Goal: Find specific page/section: Find specific page/section

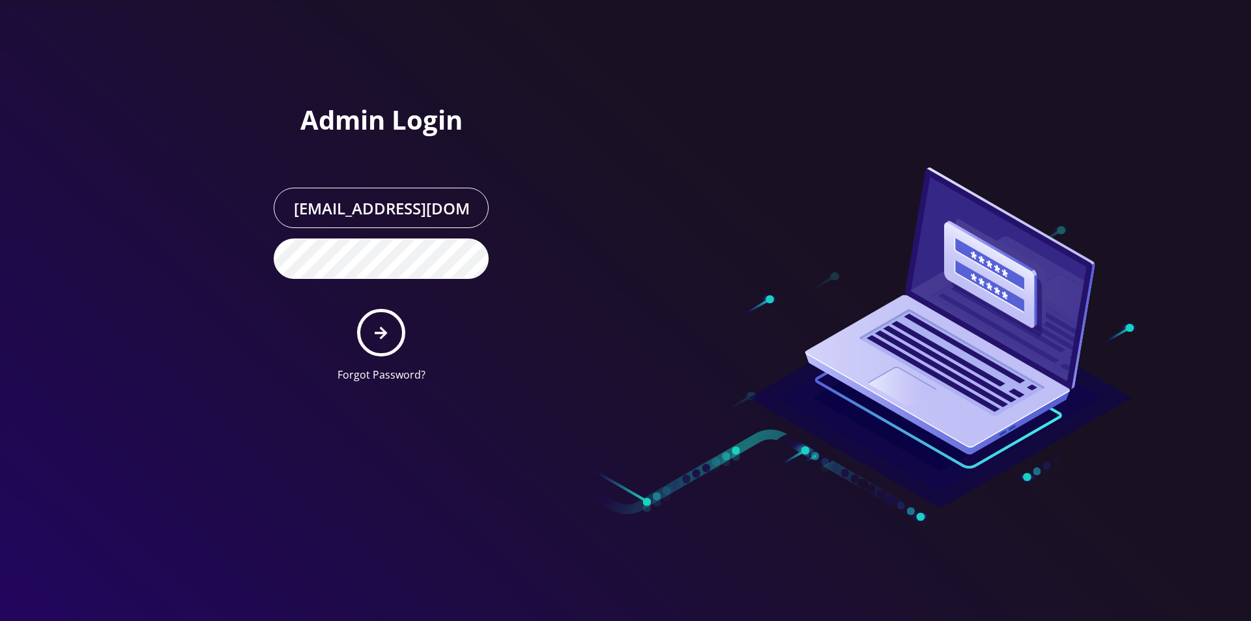
click at [366, 213] on input "[EMAIL_ADDRESS][DOMAIN_NAME]" at bounding box center [381, 208] width 215 height 40
click at [382, 326] on icon "submit" at bounding box center [381, 333] width 12 height 14
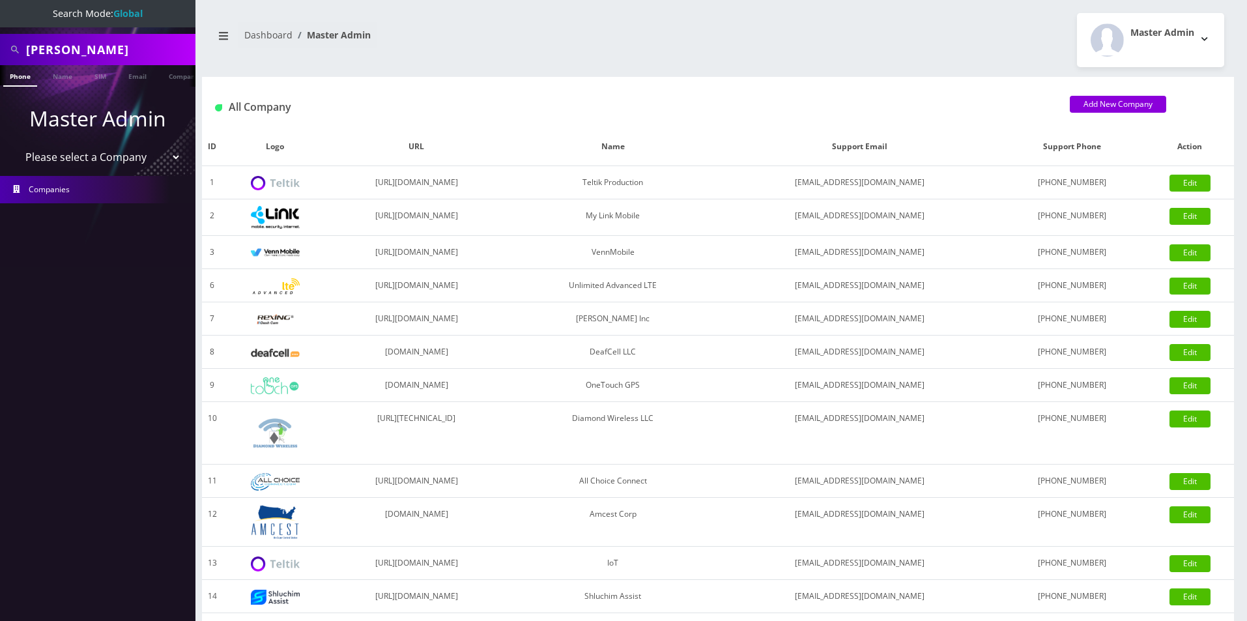
click at [100, 53] on input "[PERSON_NAME]" at bounding box center [109, 49] width 166 height 25
click at [100, 53] on input "paul c" at bounding box center [109, 49] width 166 height 25
paste input "8901240357109164850"
paste input "text"
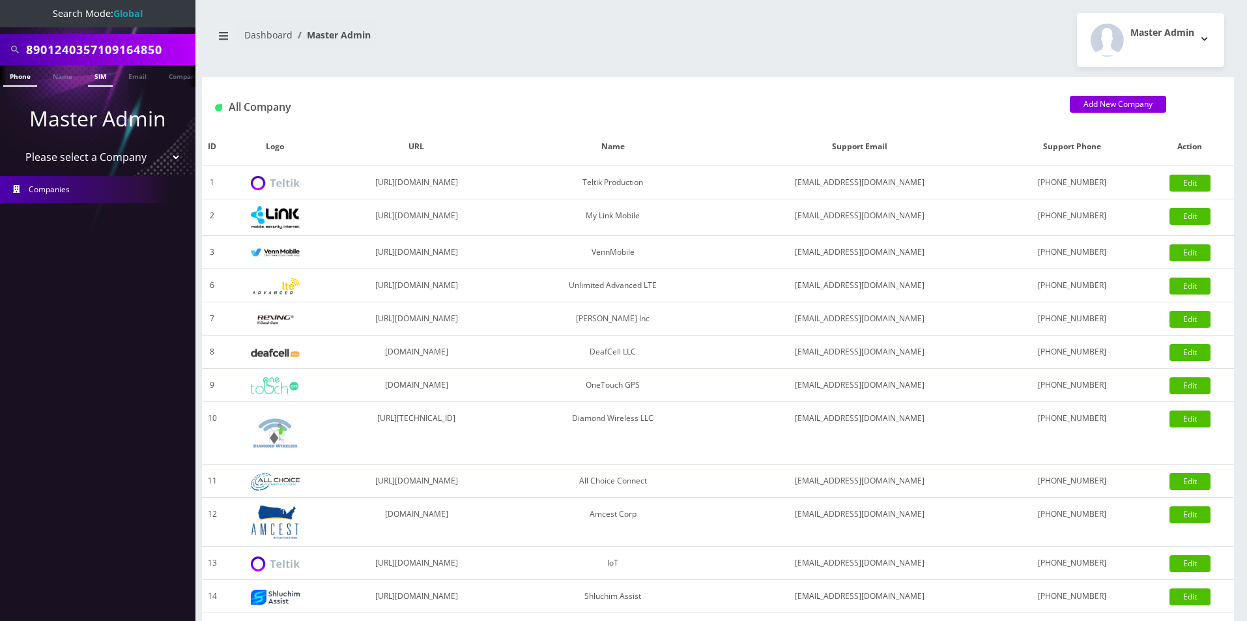
scroll to position [0, 0]
type input "8901240357109164850"
click at [93, 77] on link "SIM" at bounding box center [100, 76] width 25 height 22
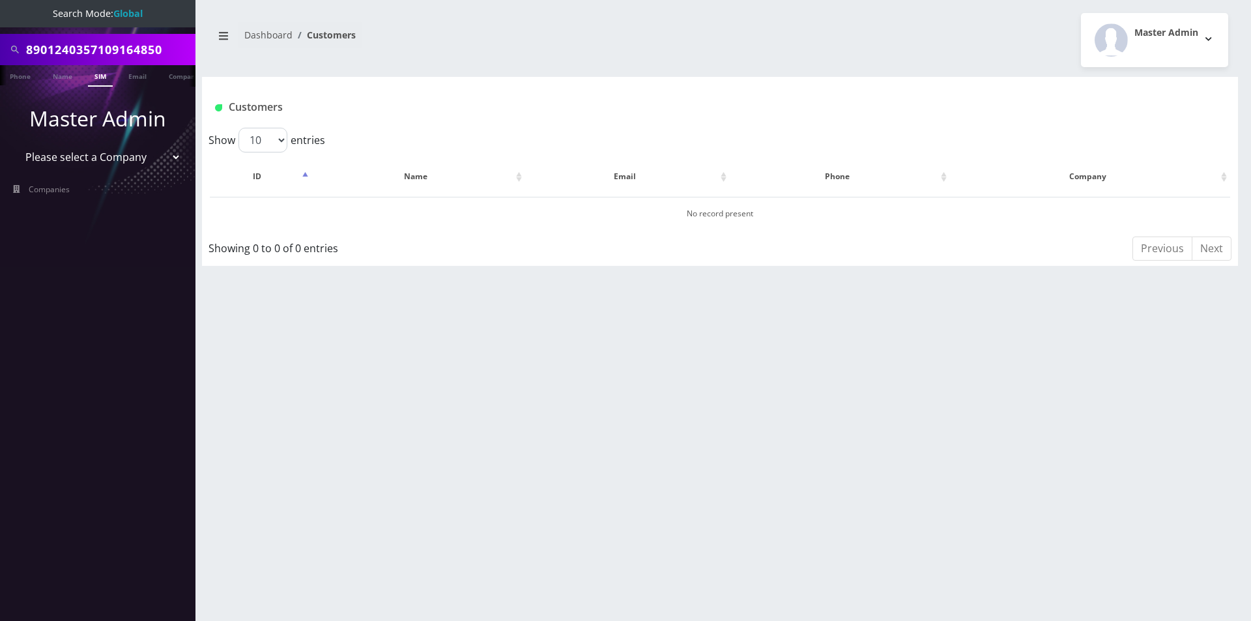
click at [83, 51] on input "8901240357109164850" at bounding box center [109, 49] width 166 height 25
type input "brian ba"
click at [51, 75] on link "Name" at bounding box center [62, 76] width 33 height 22
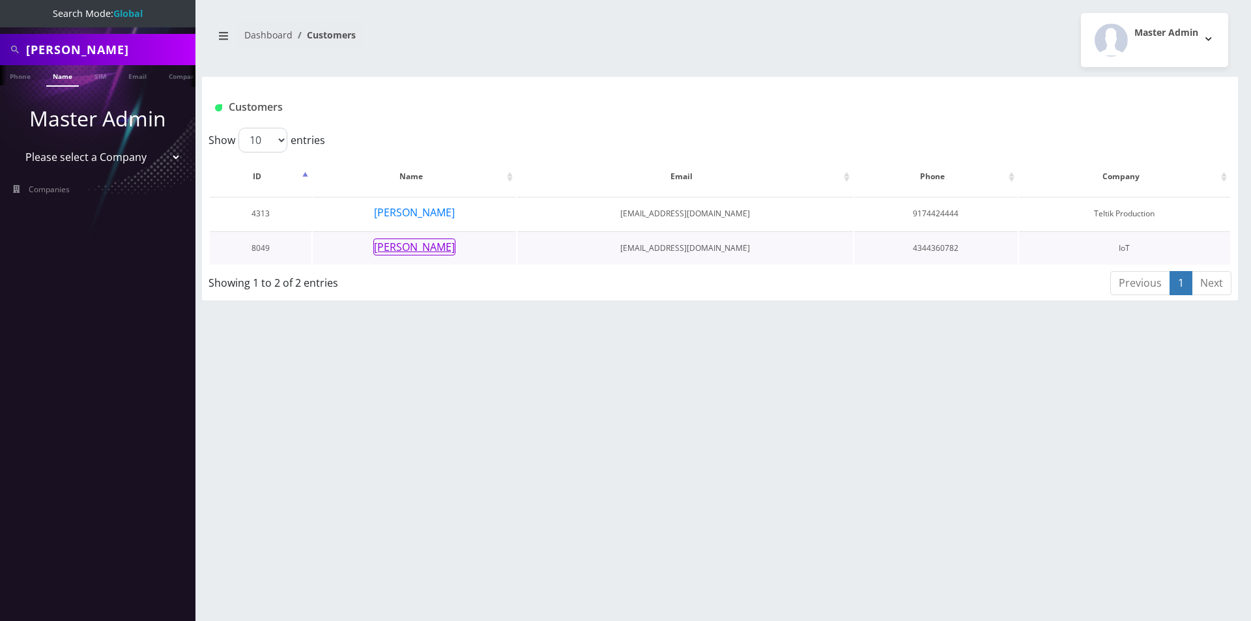
click at [423, 245] on button "Brian Bauer" at bounding box center [414, 247] width 82 height 17
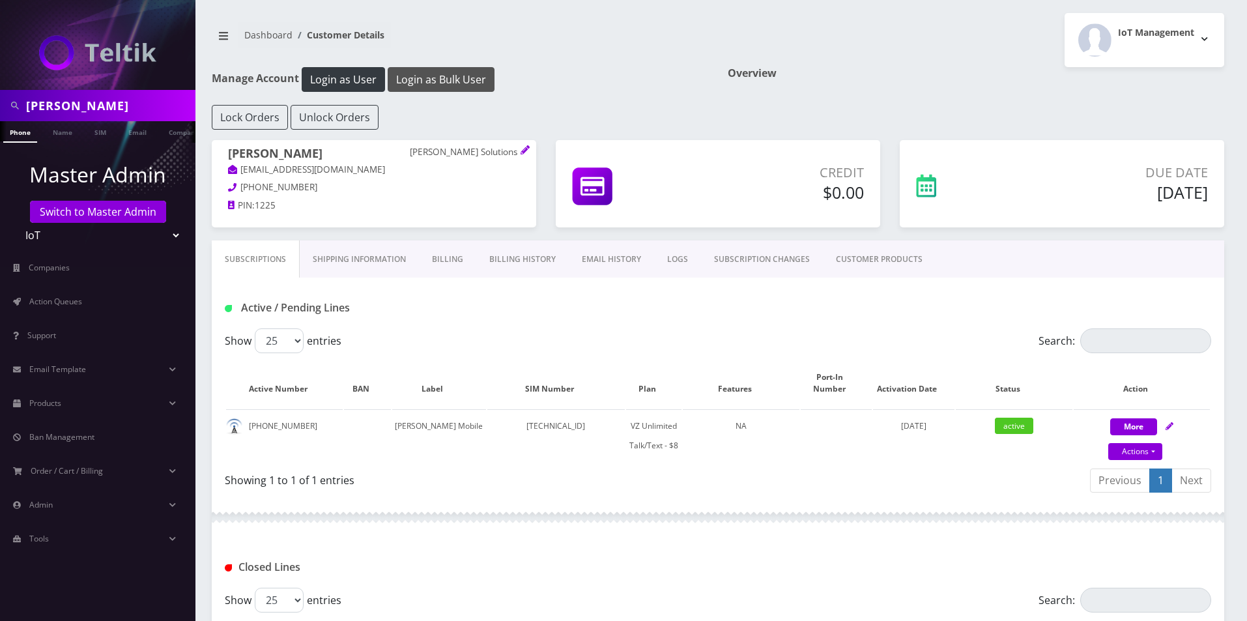
click at [439, 74] on button "Login as Bulk User" at bounding box center [441, 79] width 107 height 25
click at [130, 98] on input "[PERSON_NAME]" at bounding box center [109, 105] width 166 height 25
click at [130, 98] on input "brian ba" at bounding box center [109, 105] width 166 height 25
paste input "8901240357109227905"
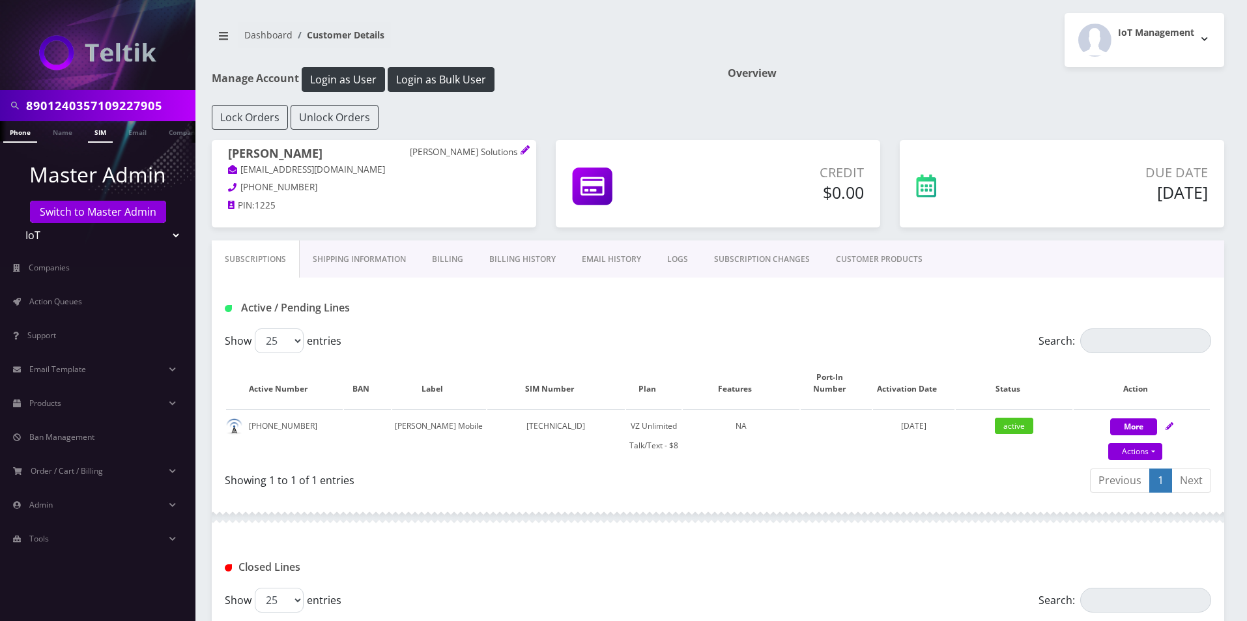
type input "8901240357109227905"
click at [97, 134] on link "SIM" at bounding box center [100, 132] width 25 height 22
